Goal: Communication & Community: Answer question/provide support

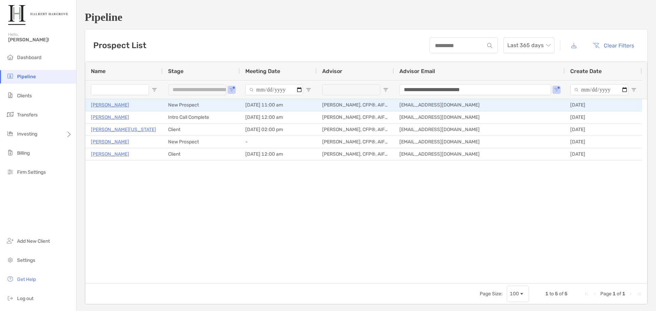
click at [109, 106] on p "[PERSON_NAME]" at bounding box center [110, 105] width 38 height 9
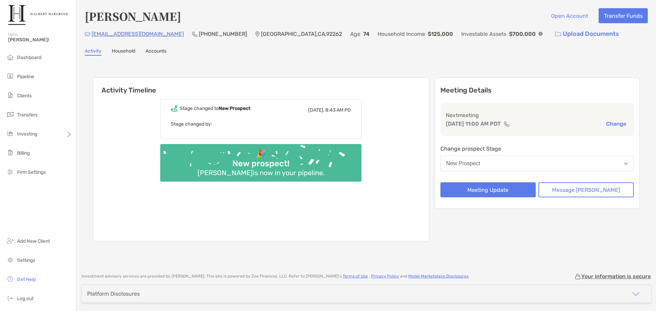
drag, startPoint x: 127, startPoint y: 51, endPoint x: 98, endPoint y: 56, distance: 30.1
click at [127, 51] on link "Household" at bounding box center [124, 52] width 24 height 8
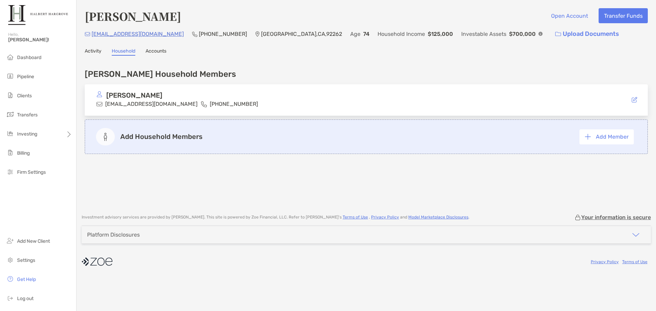
click at [93, 47] on div "Rick Hawkins Open Account Transfer Funds rickhawkins0809@gmail.com (818) 231-59…" at bounding box center [365, 103] width 579 height 207
click at [90, 52] on link "Activity" at bounding box center [93, 52] width 17 height 8
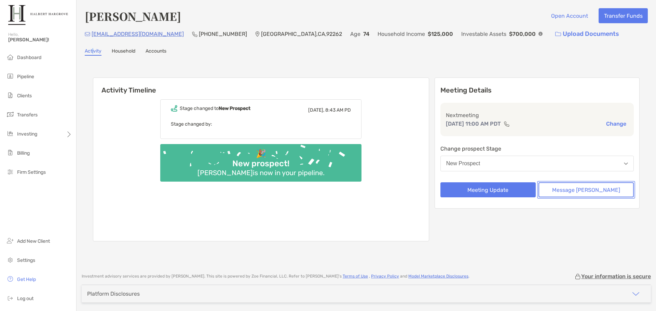
click at [594, 190] on button "Message Zoe" at bounding box center [585, 189] width 95 height 15
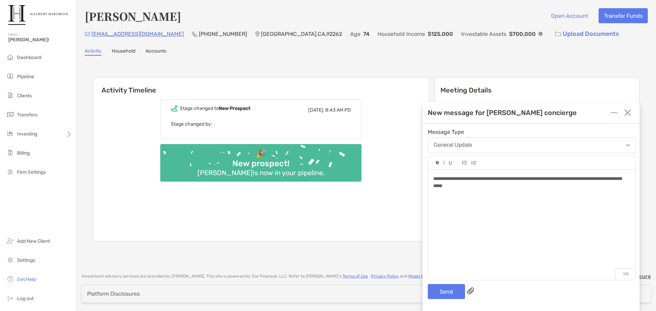
click at [447, 302] on div "**********" at bounding box center [530, 217] width 217 height 187
click at [448, 289] on button "Send" at bounding box center [446, 291] width 37 height 15
